Goal: Information Seeking & Learning: Find specific fact

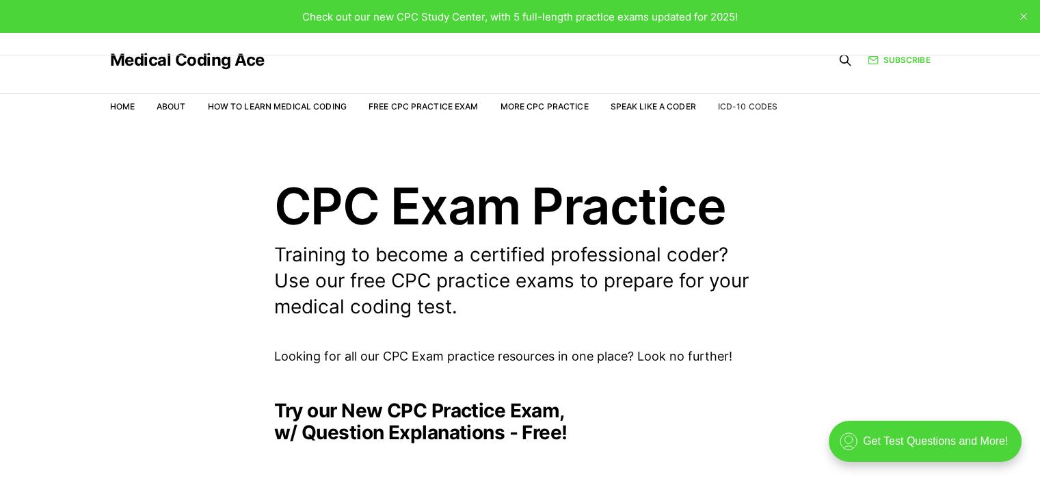
click at [773, 101] on link "ICD-10 Codes" at bounding box center [747, 106] width 59 height 10
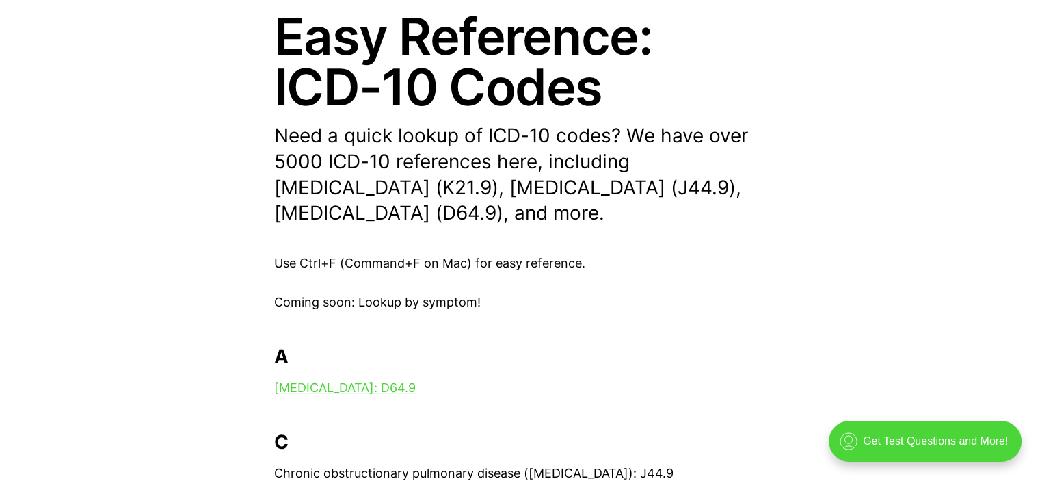
scroll to position [273, 0]
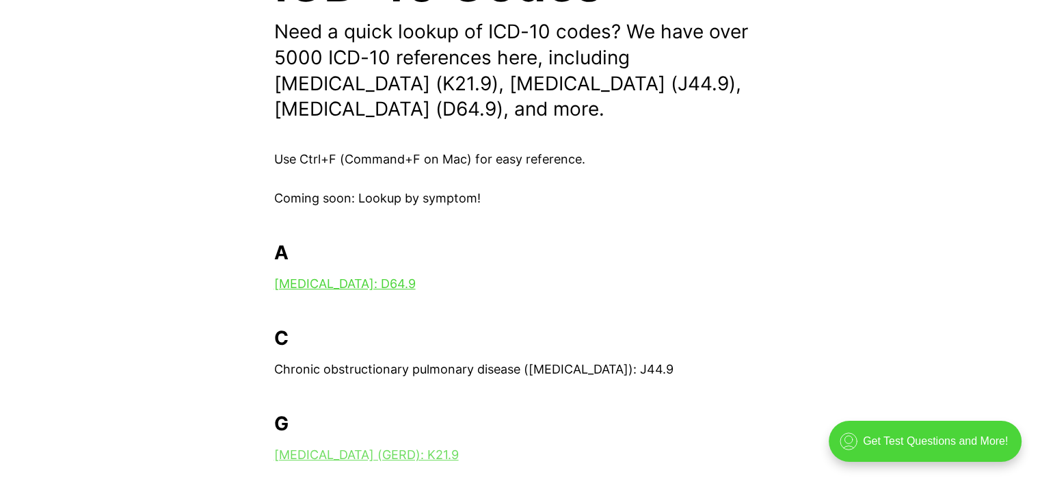
click at [388, 449] on link "[MEDICAL_DATA] (GERD): K21.9" at bounding box center [366, 454] width 185 height 14
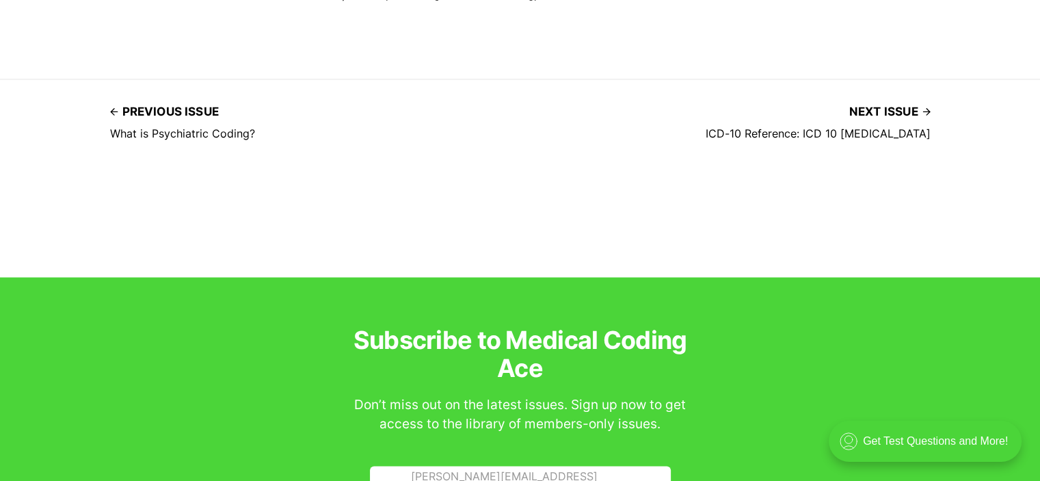
scroll to position [2188, 0]
